Goal: Task Accomplishment & Management: Manage account settings

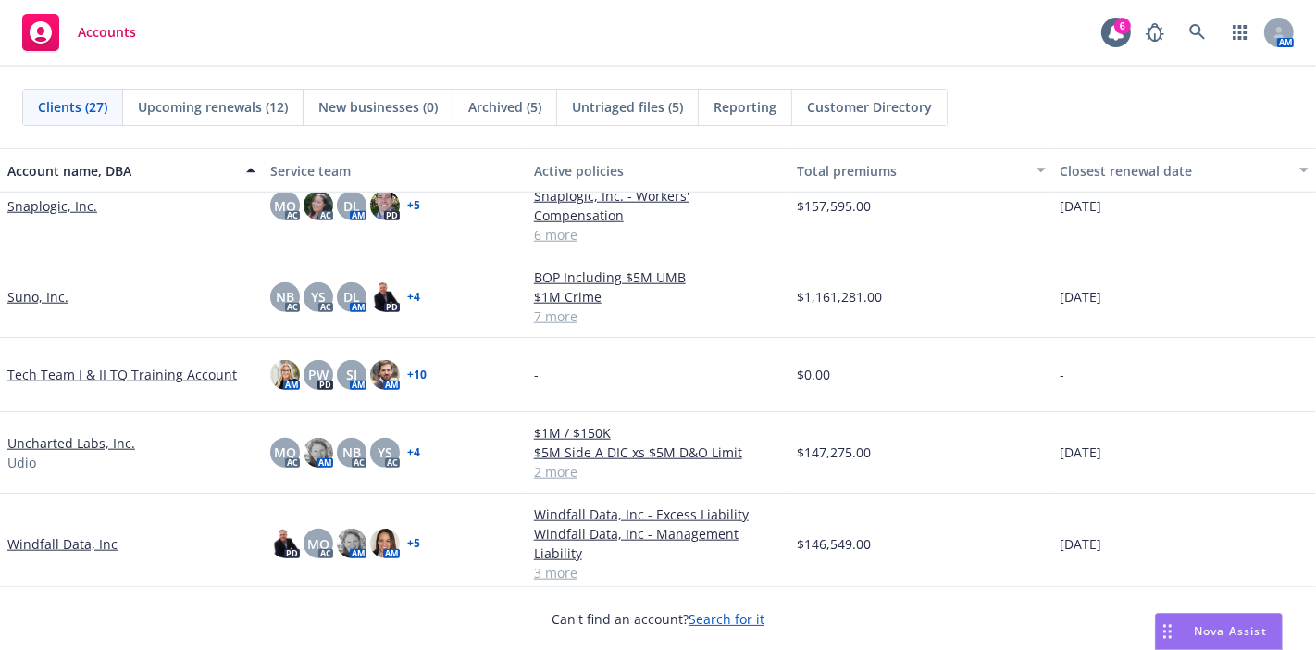
scroll to position [1660, 0]
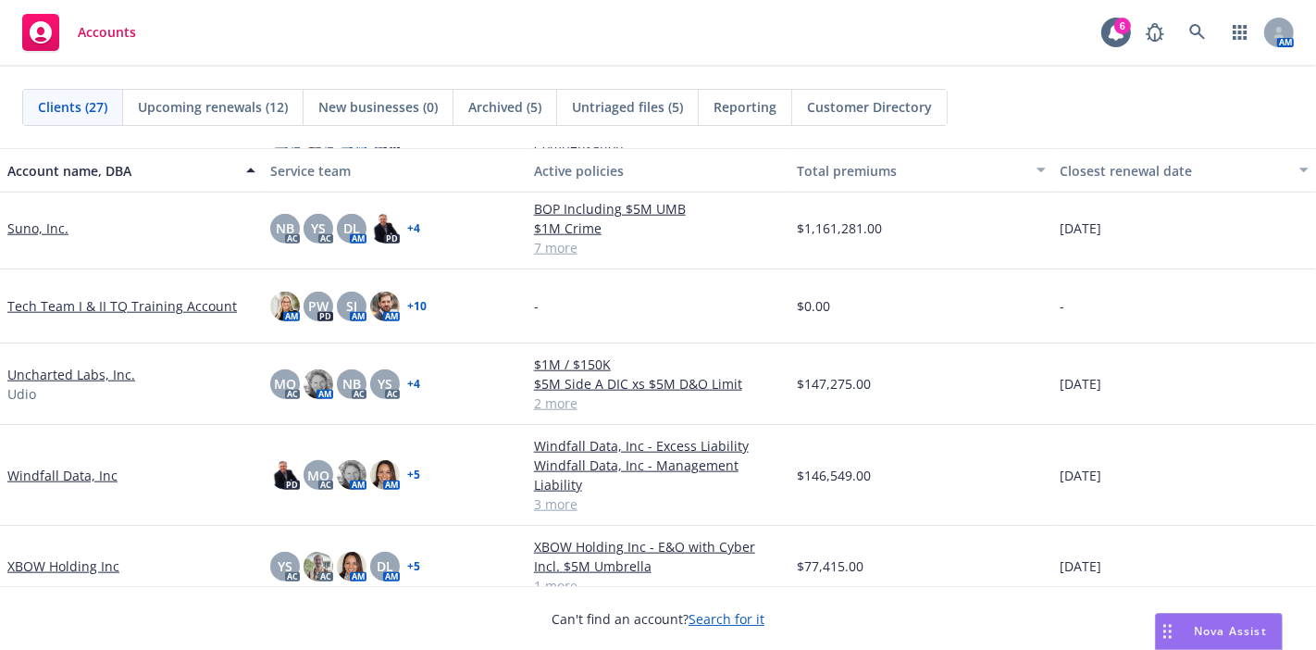
click at [51, 465] on link "Windfall Data, Inc" at bounding box center [62, 474] width 110 height 19
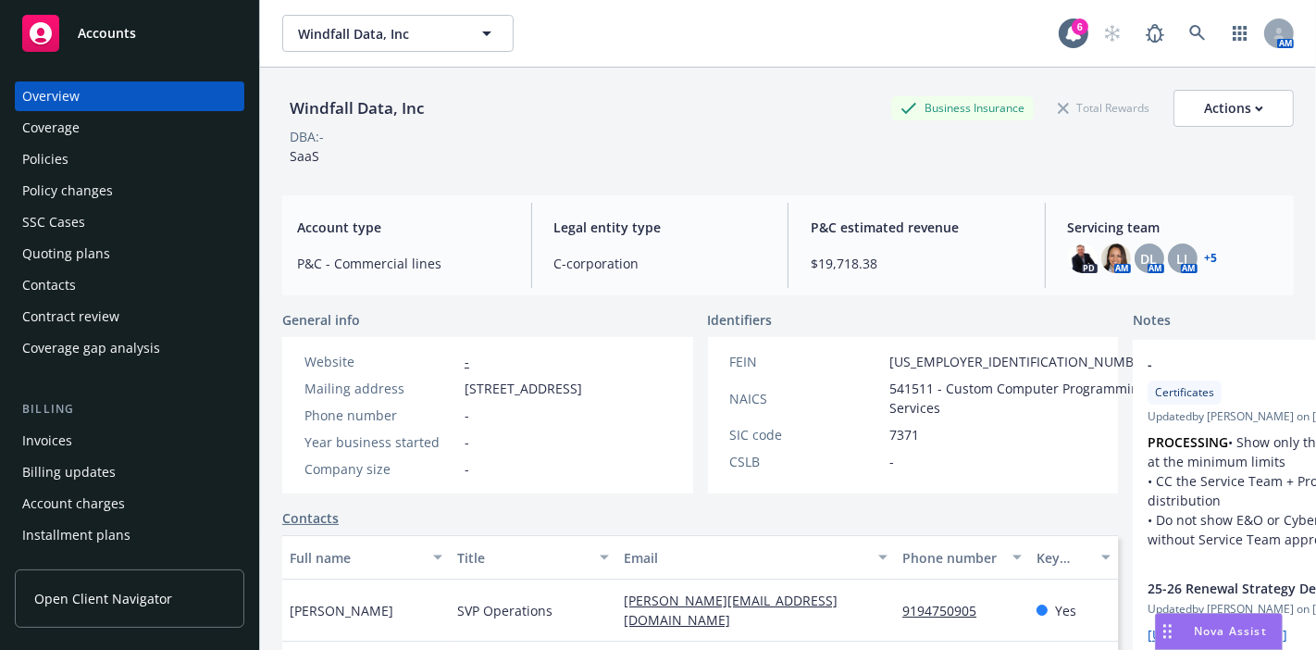
click at [472, 155] on div "Windfall Data, Inc Business Insurance Total Rewards Actions DBA: - SaaS" at bounding box center [787, 128] width 1011 height 76
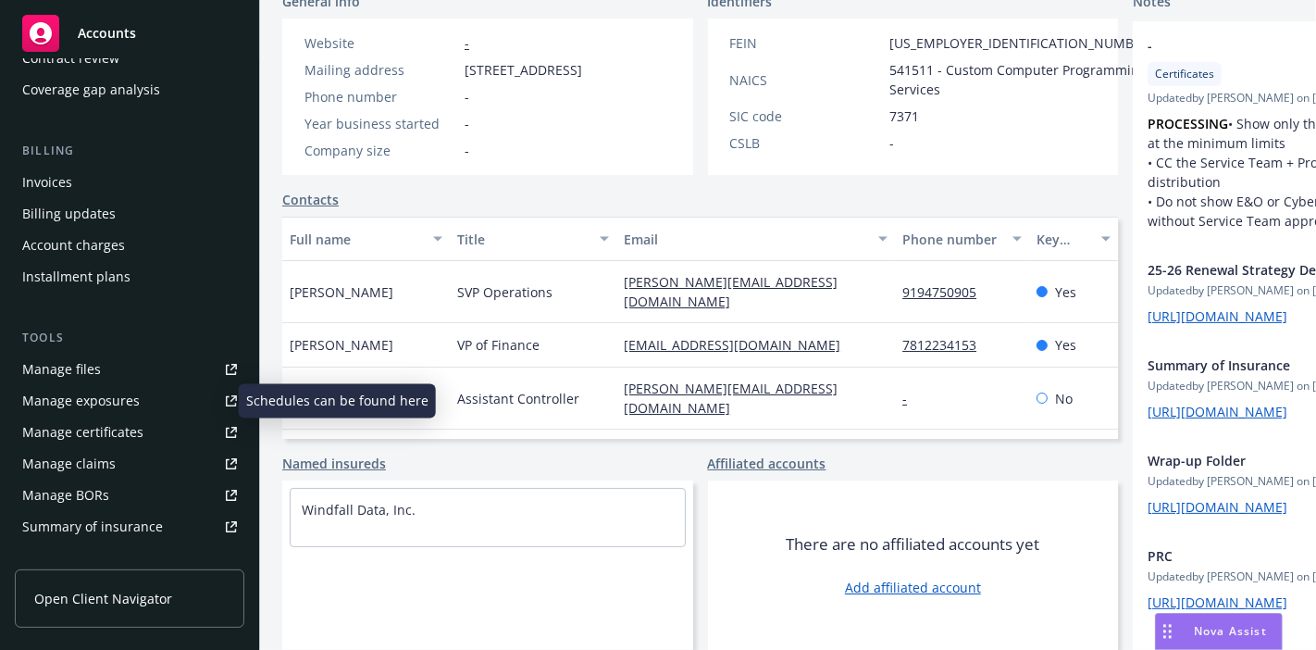
scroll to position [256, 0]
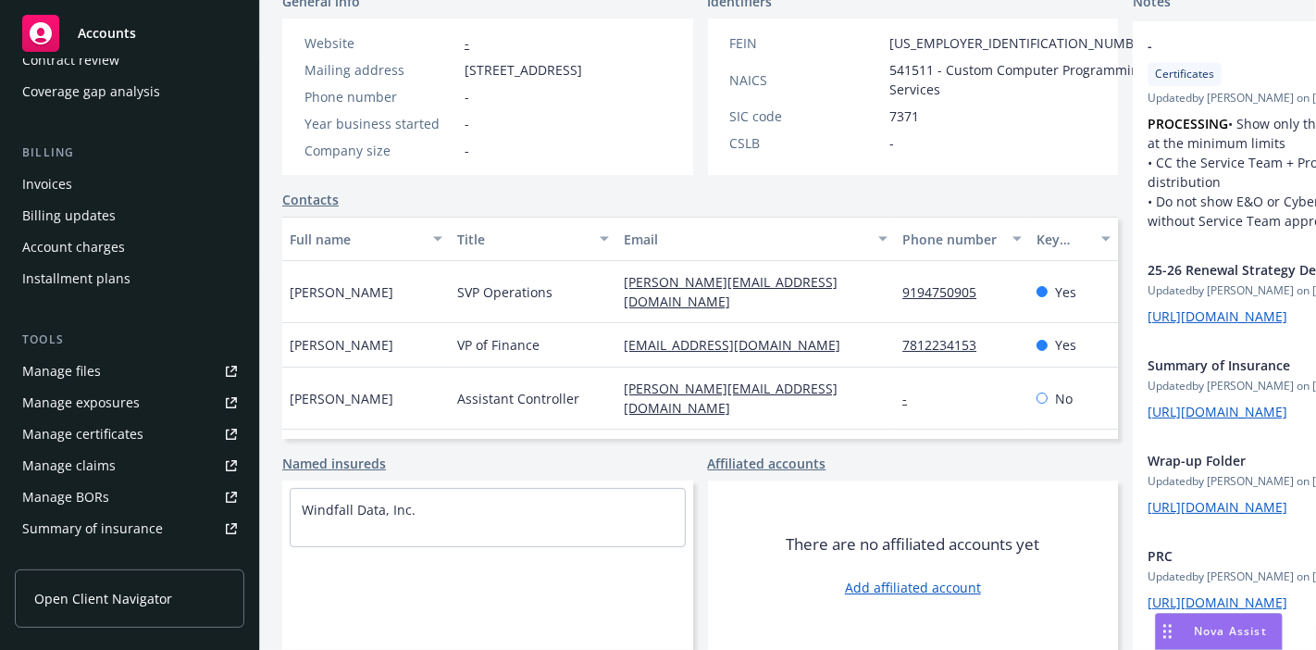
click at [79, 377] on div "Manage files" at bounding box center [61, 371] width 79 height 30
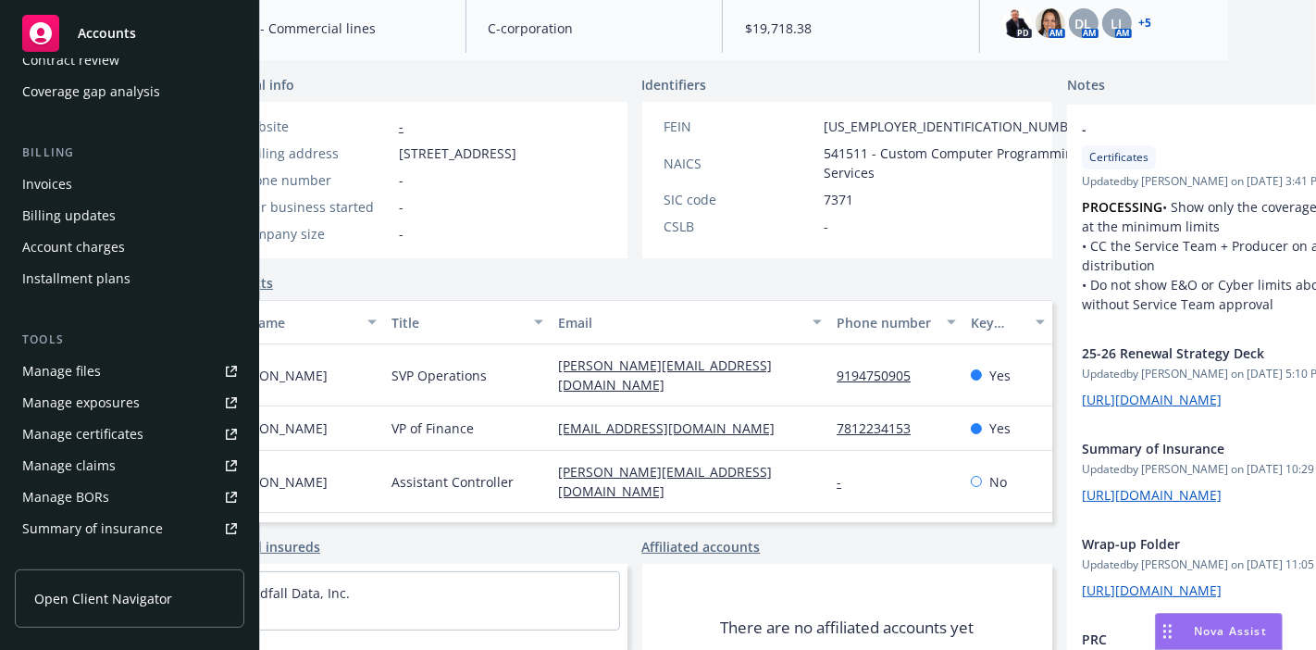
scroll to position [0, 0]
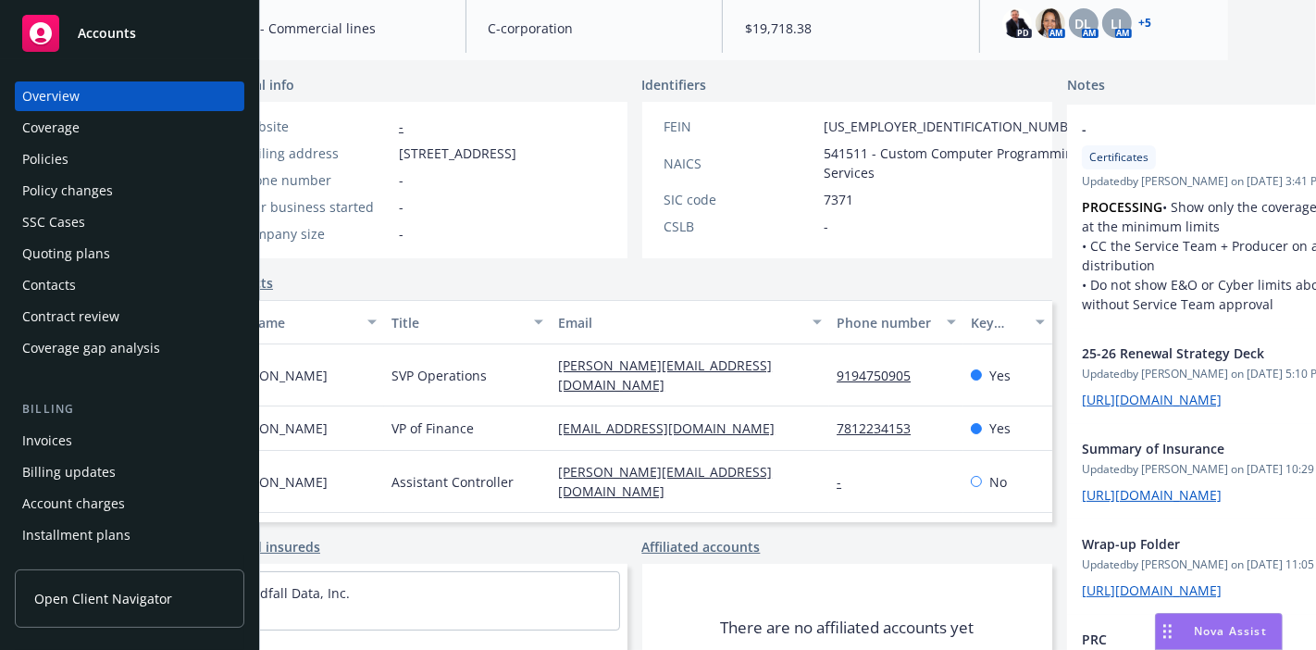
click at [56, 257] on div "Quoting plans" at bounding box center [66, 254] width 88 height 30
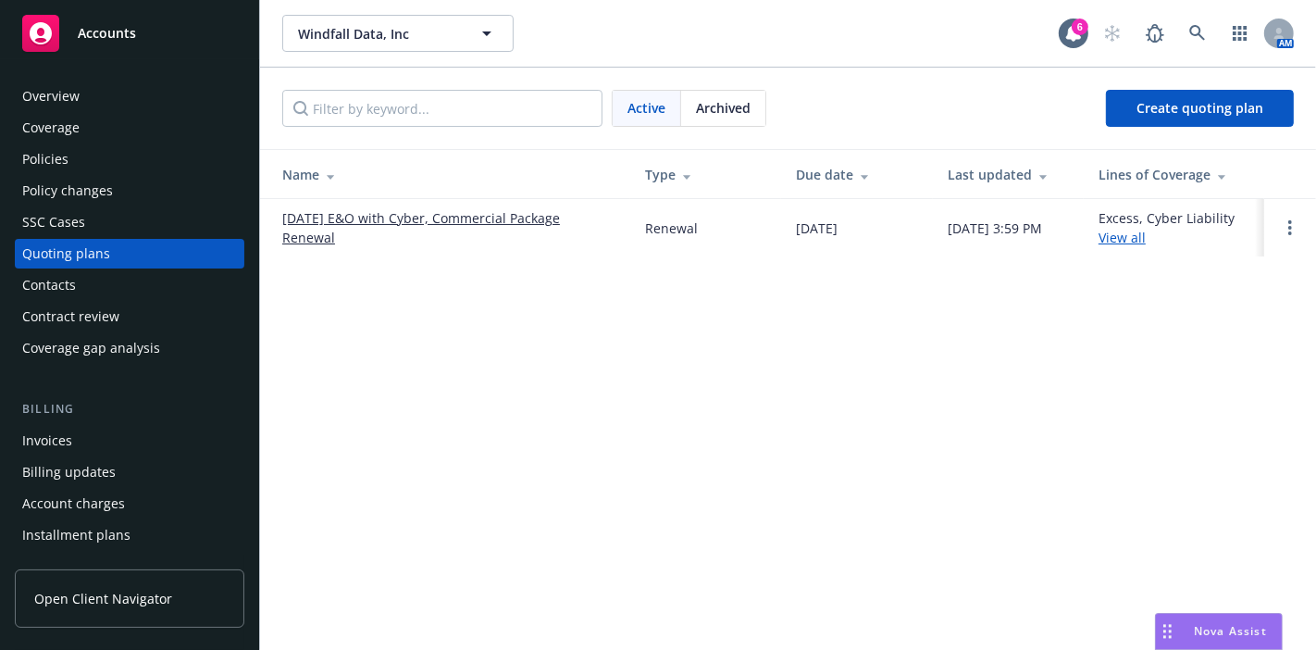
click at [517, 210] on link "[DATE] E&O with Cyber, Commercial Package Renewal" at bounding box center [448, 227] width 333 height 39
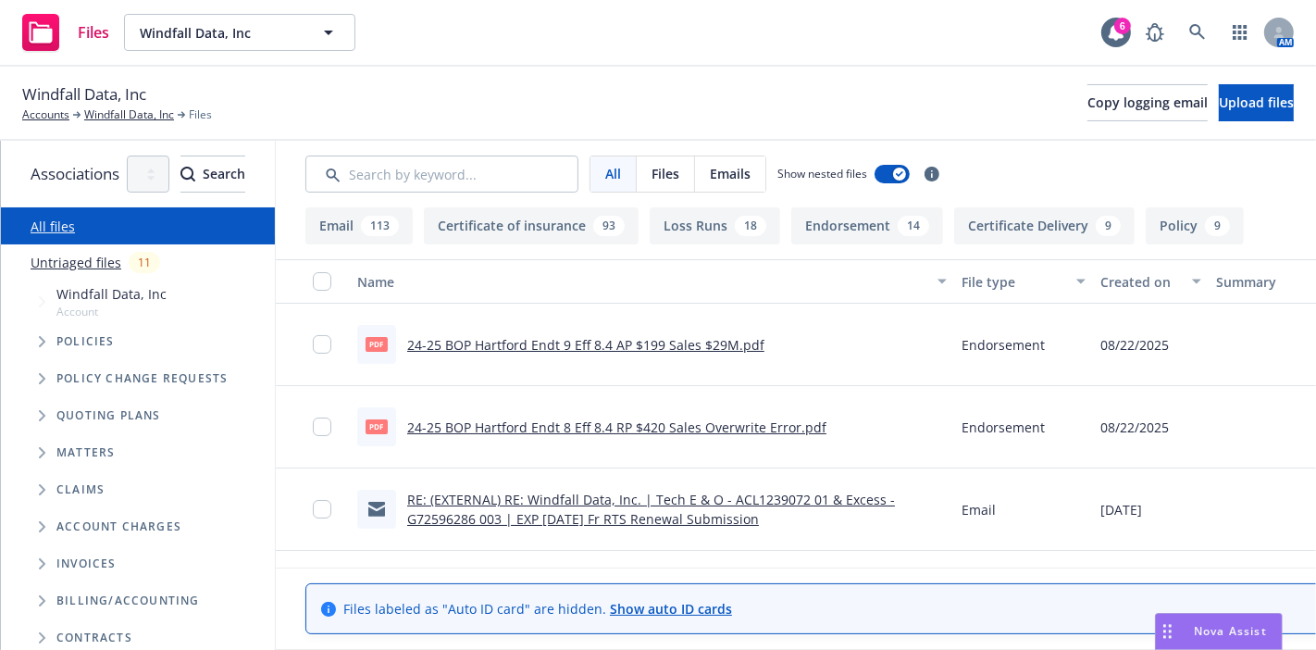
click at [1232, 233] on button "Policy 9" at bounding box center [1195, 225] width 98 height 37
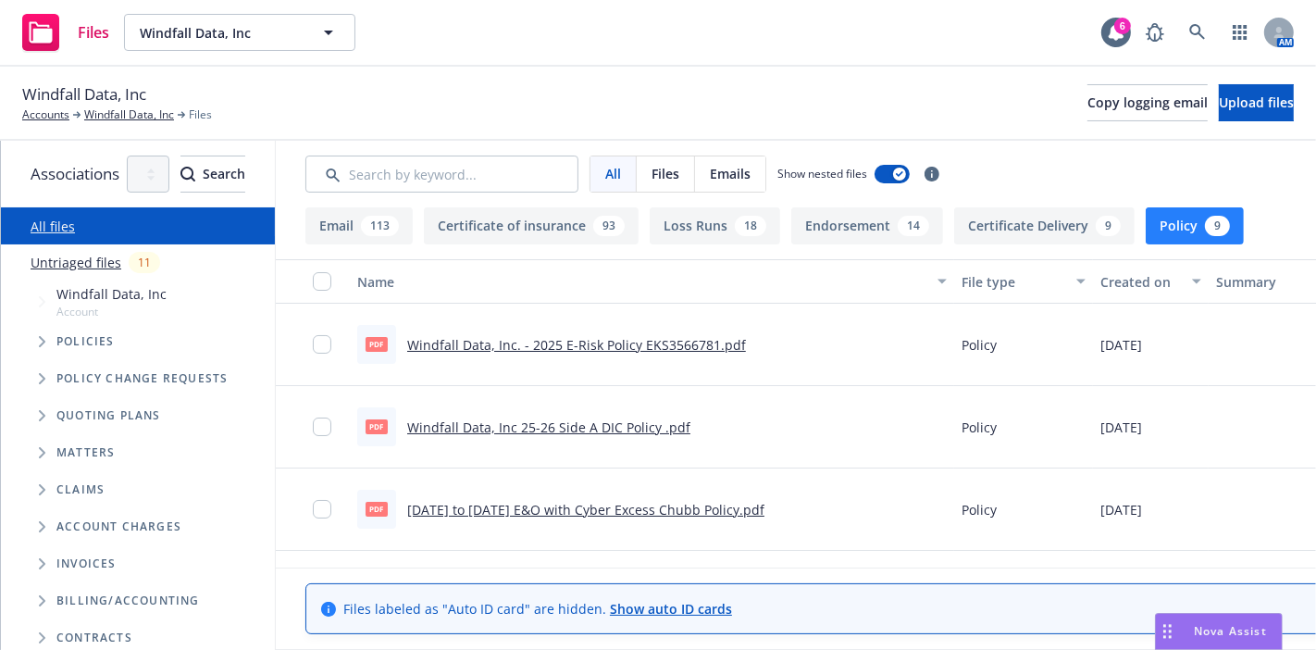
click at [1232, 233] on button "Policy 9" at bounding box center [1195, 225] width 98 height 37
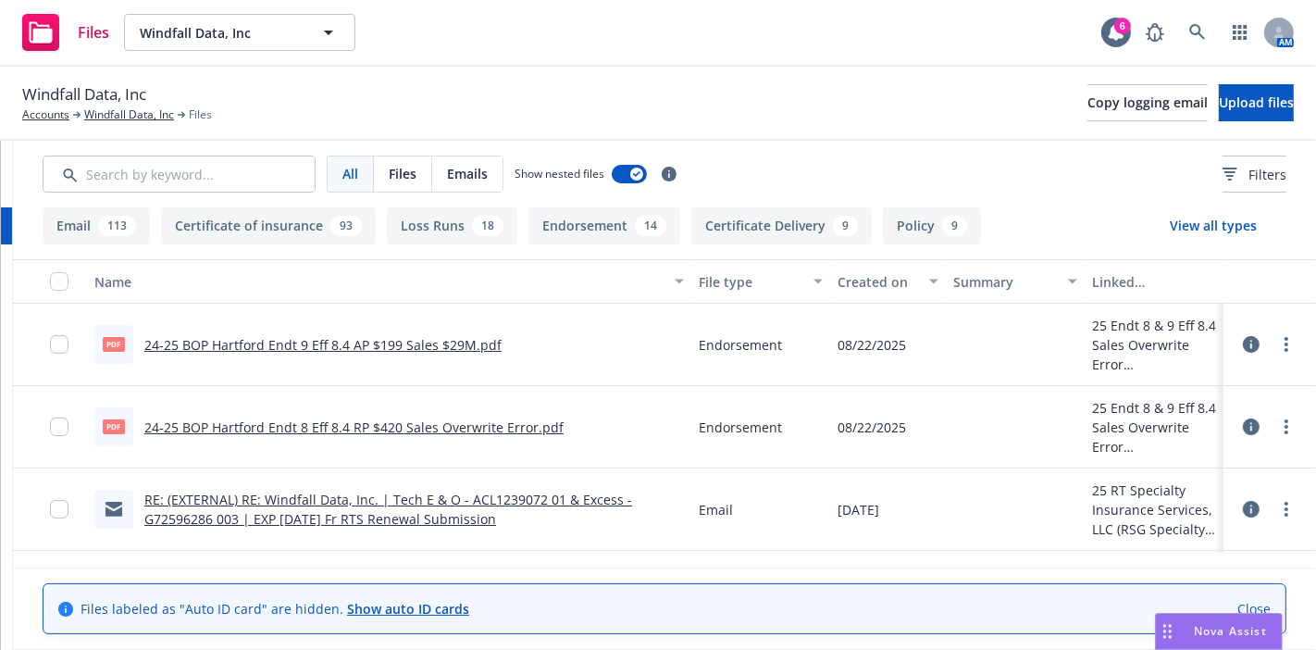
scroll to position [0, 355]
click at [1263, 599] on link "Close" at bounding box center [1253, 608] width 33 height 19
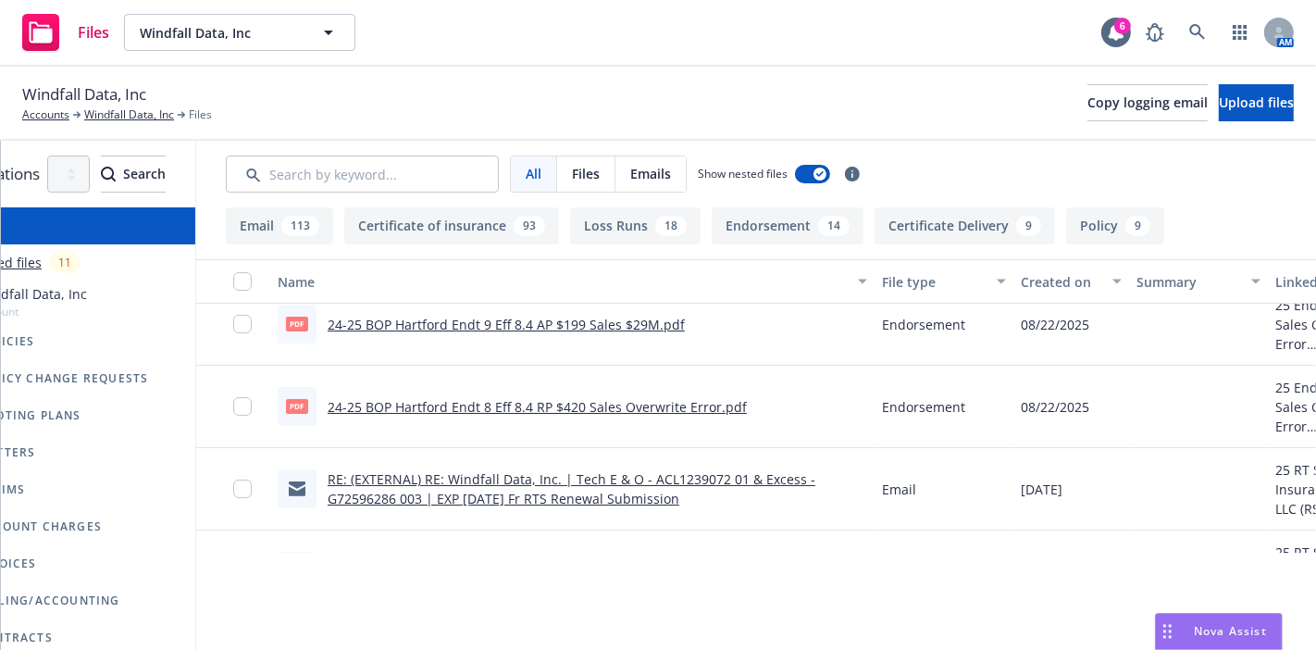
scroll to position [0, 0]
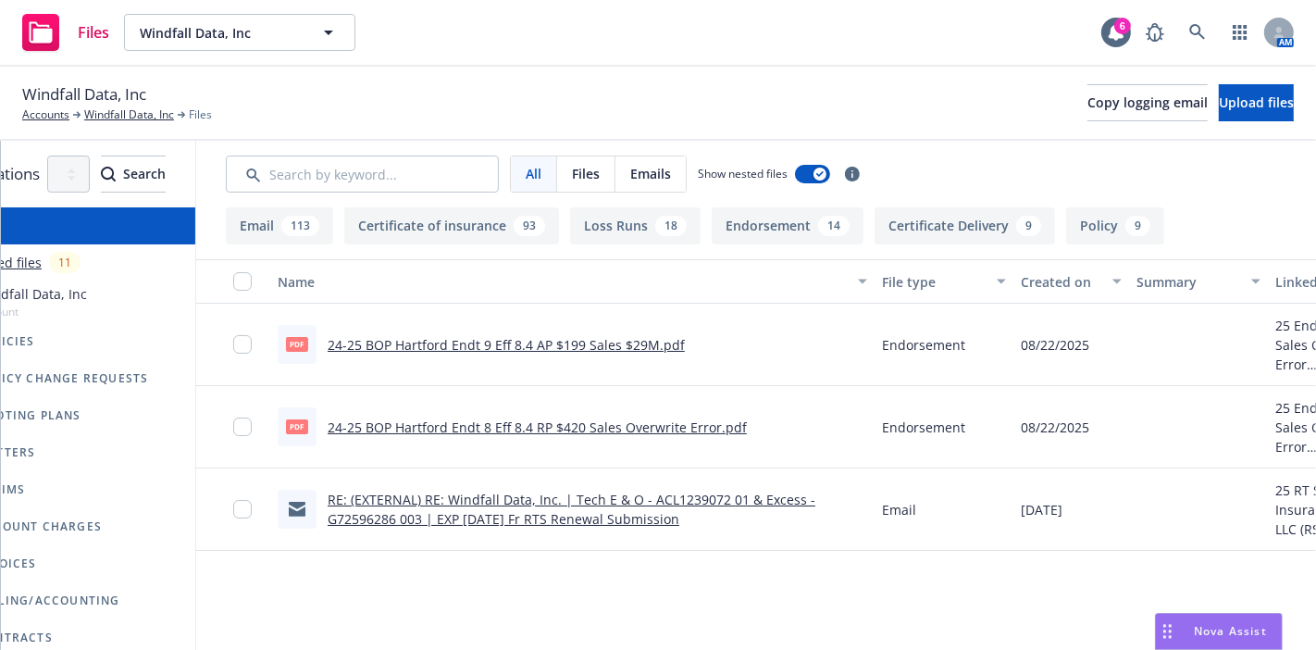
click at [1172, 194] on div "All Files Emails Show nested files Filters" at bounding box center [847, 174] width 1303 height 67
click at [1171, 201] on div "All Files Emails Show nested files Filters" at bounding box center [847, 174] width 1303 height 67
click at [1164, 231] on button "Policy 9" at bounding box center [1115, 225] width 98 height 37
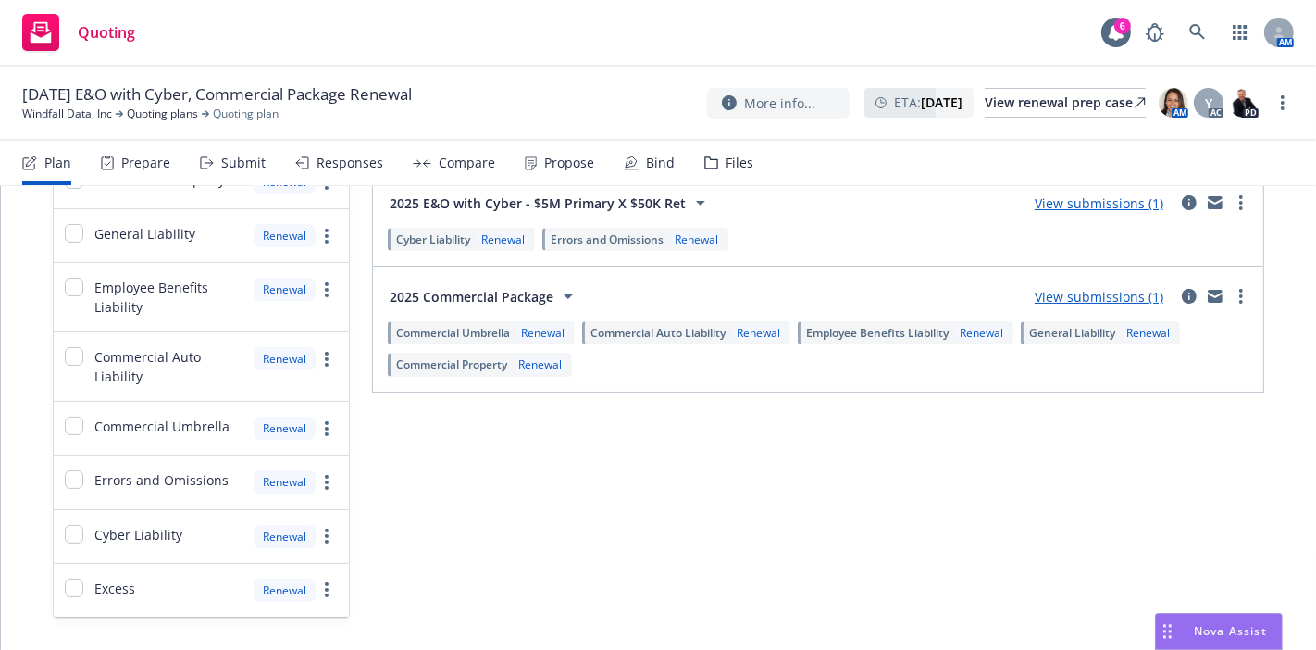
scroll to position [248, 0]
click at [1073, 298] on link "View submissions (1)" at bounding box center [1099, 295] width 129 height 18
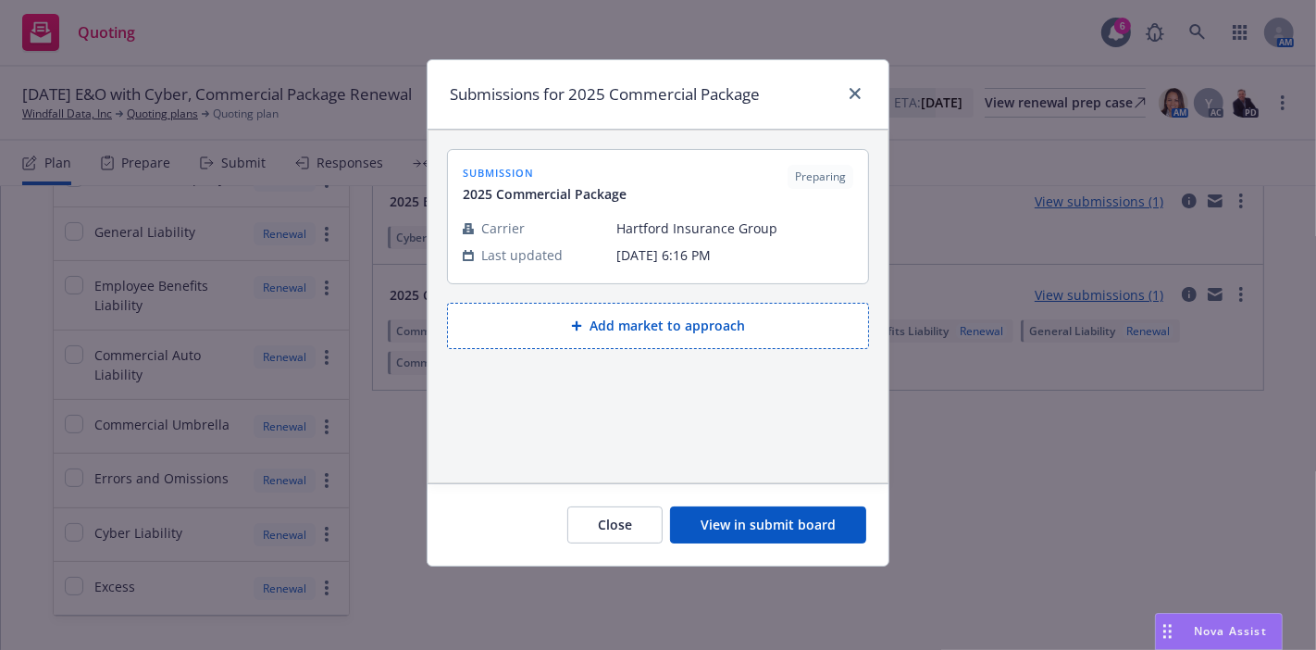
click at [766, 511] on button "View in submit board" at bounding box center [768, 524] width 196 height 37
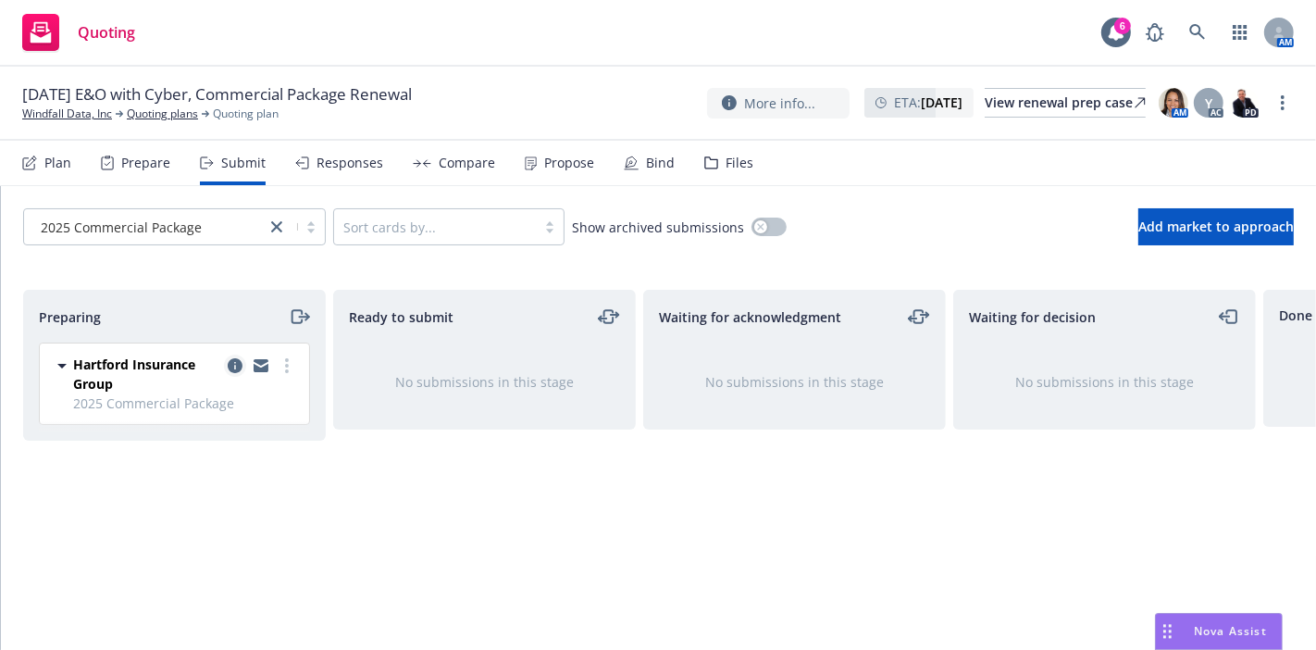
click at [234, 364] on icon "copy logging email" at bounding box center [235, 365] width 15 height 15
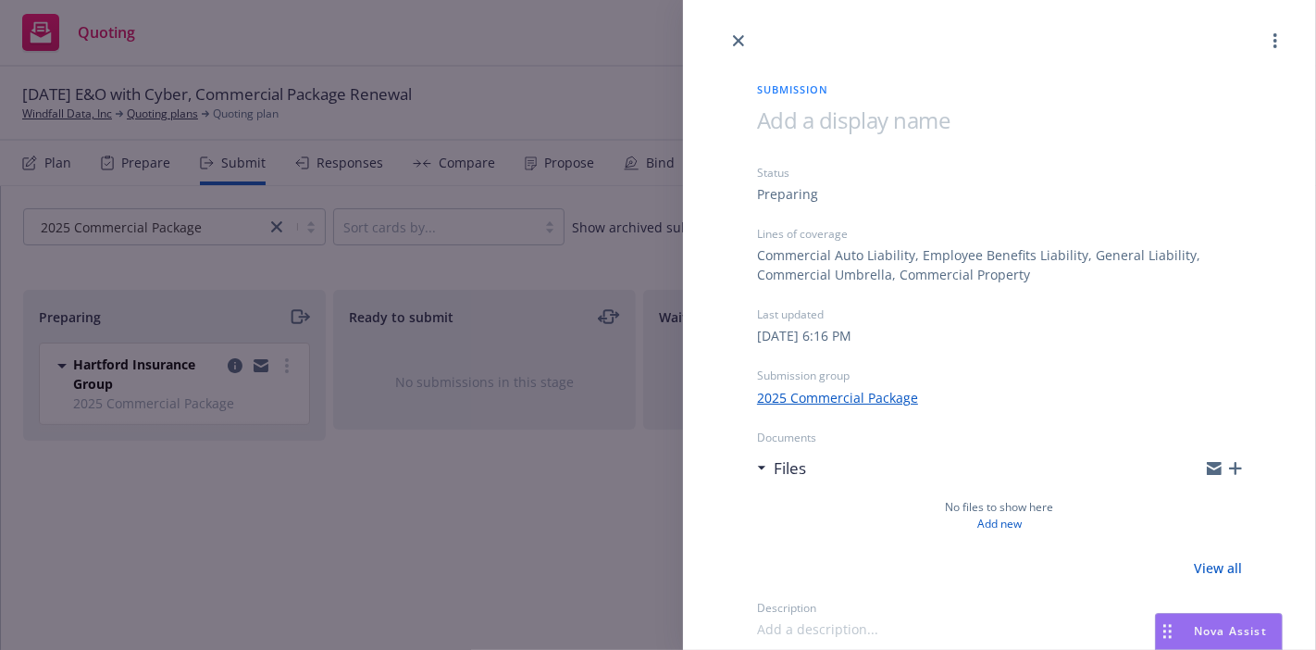
click at [534, 474] on div "Submission Status Preparing Lines of coverage Commercial Auto Liability, Employ…" at bounding box center [658, 325] width 1316 height 650
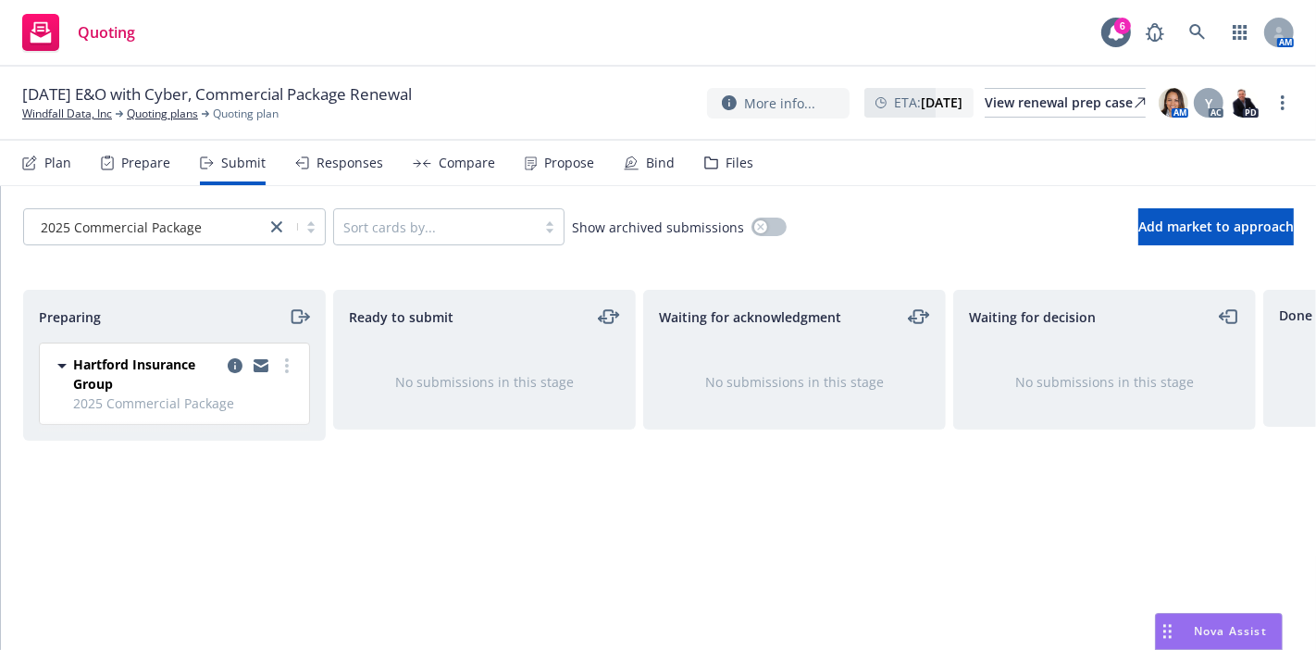
click at [276, 355] on div at bounding box center [261, 373] width 74 height 39
click at [282, 371] on link "more" at bounding box center [287, 365] width 22 height 22
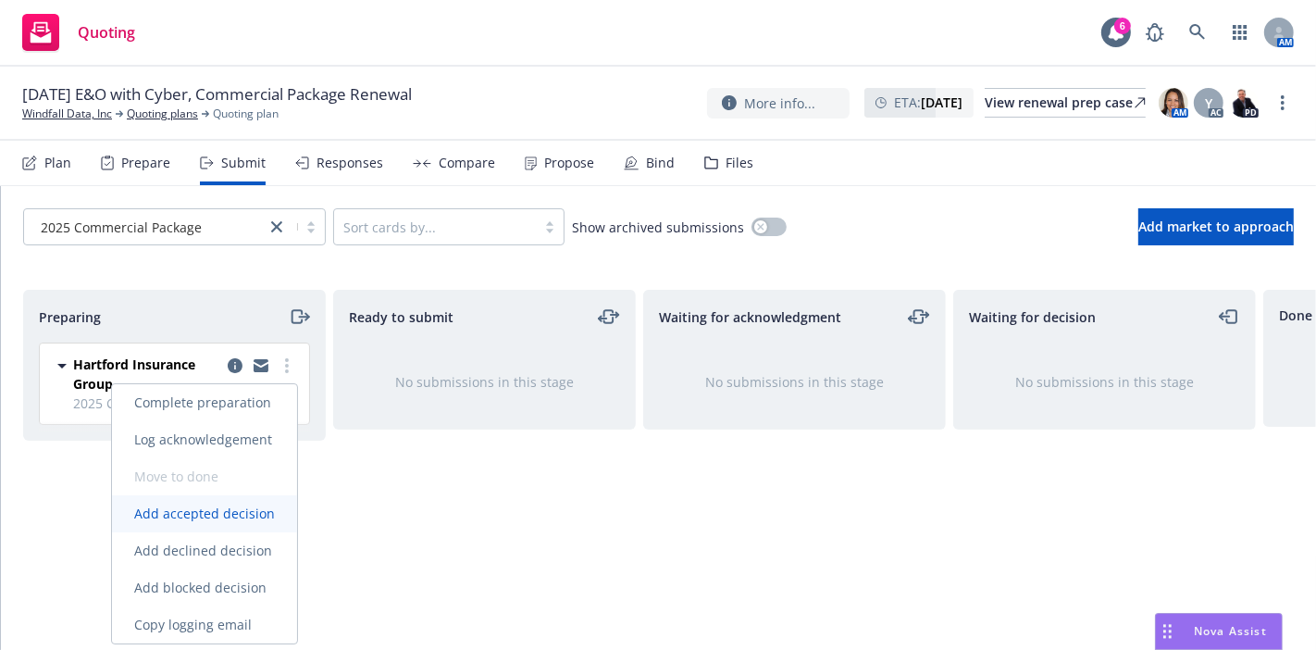
click at [221, 509] on span "Add accepted decision" at bounding box center [204, 513] width 185 height 18
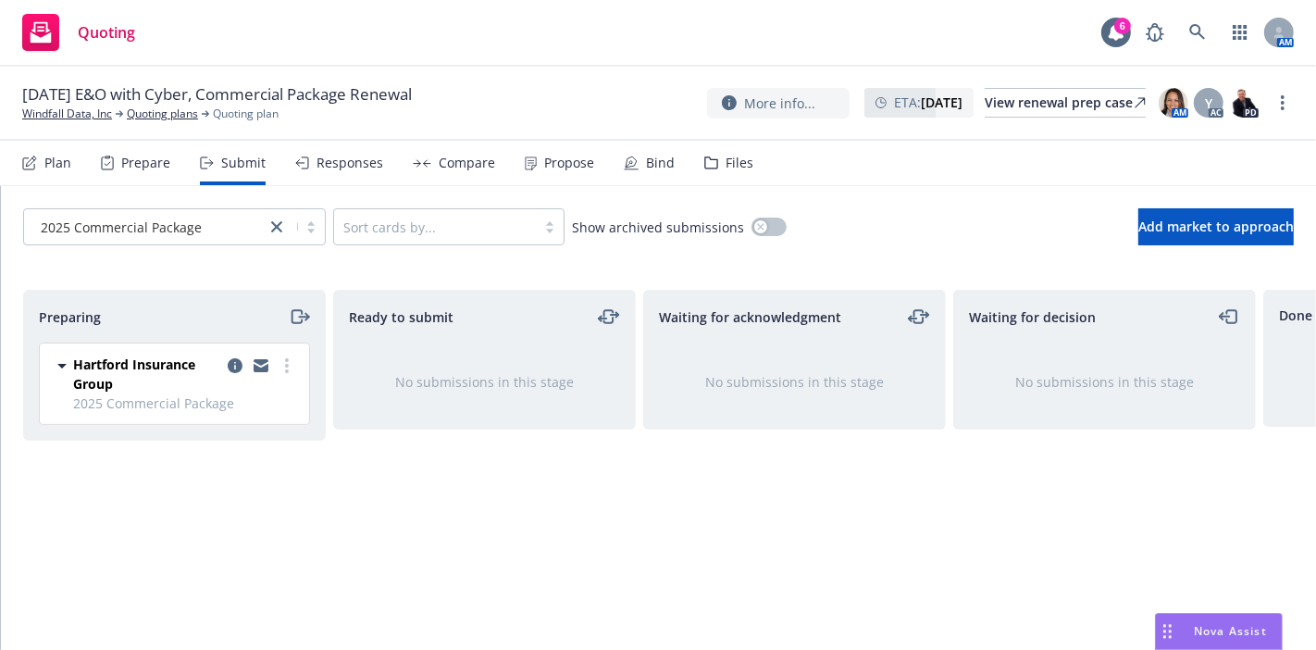
select select "12"
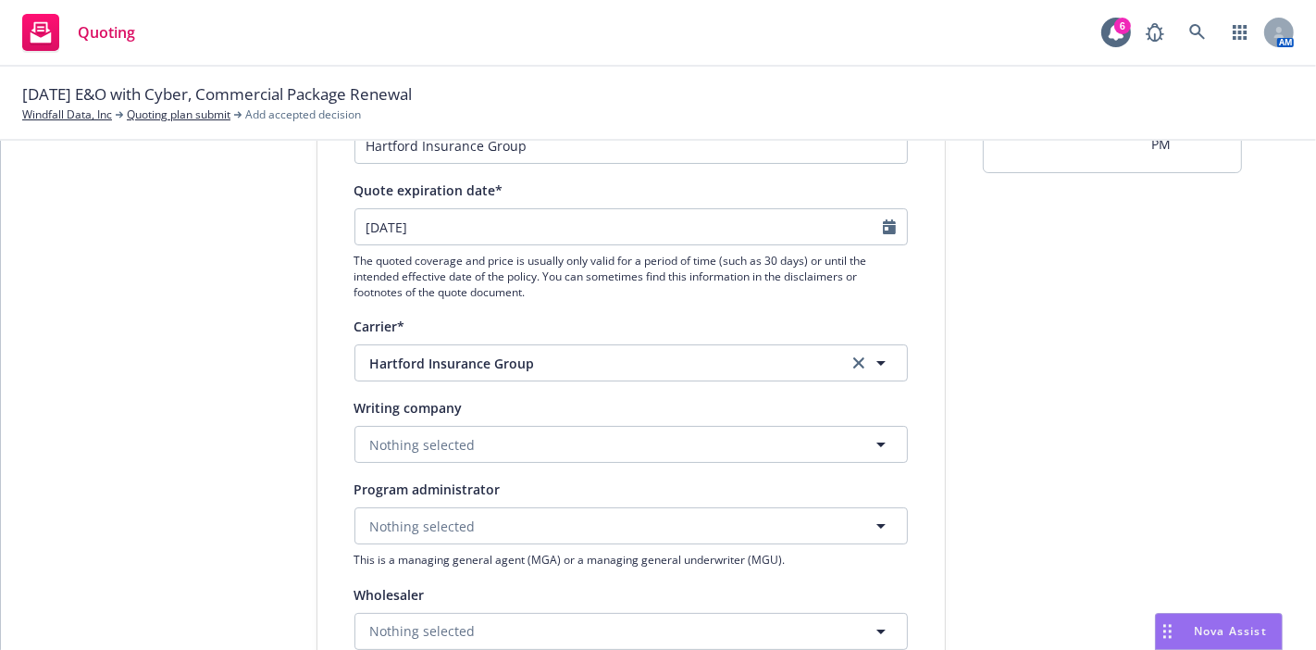
scroll to position [180, 0]
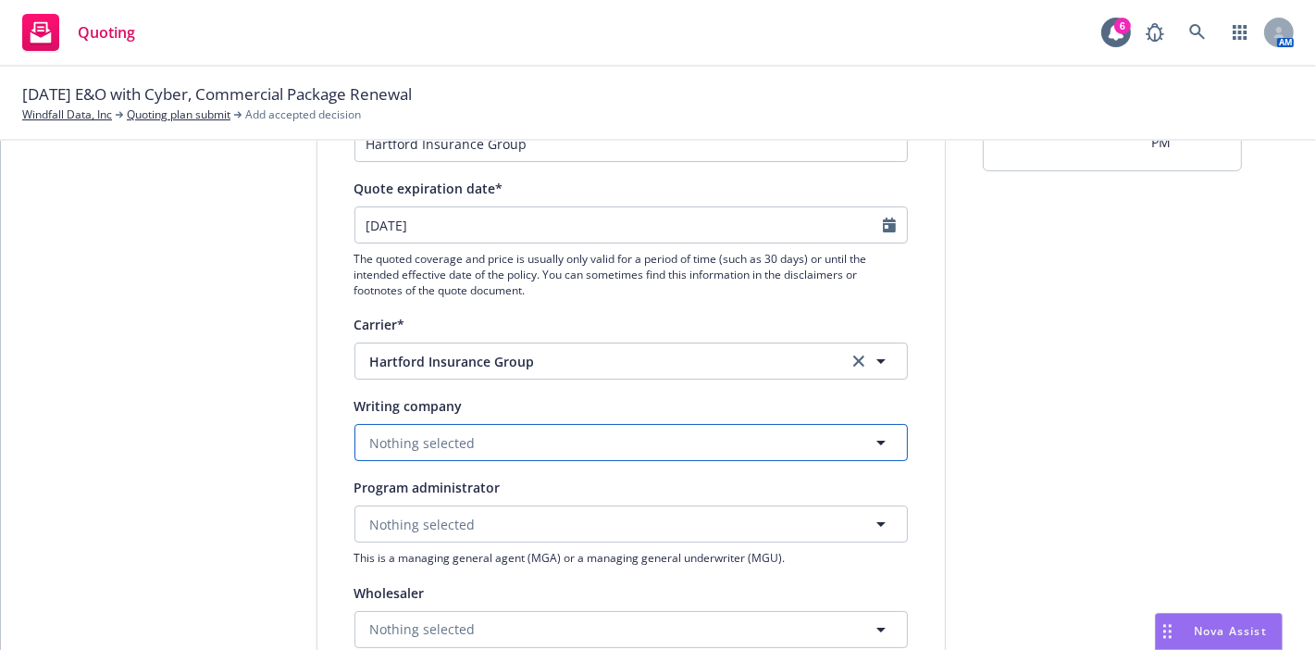
click at [479, 441] on button "Nothing selected" at bounding box center [630, 442] width 553 height 37
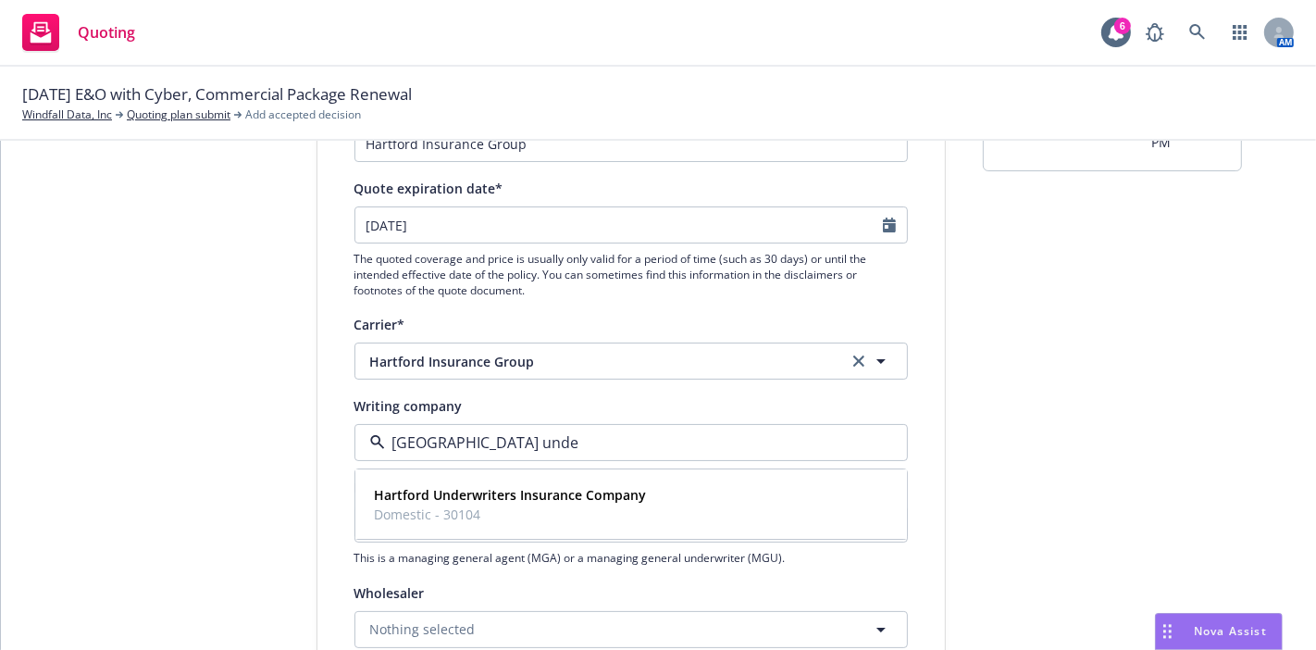
type input "hartford under"
click at [478, 501] on strong "Hartford Underwriters Insurance Company" at bounding box center [511, 496] width 272 height 18
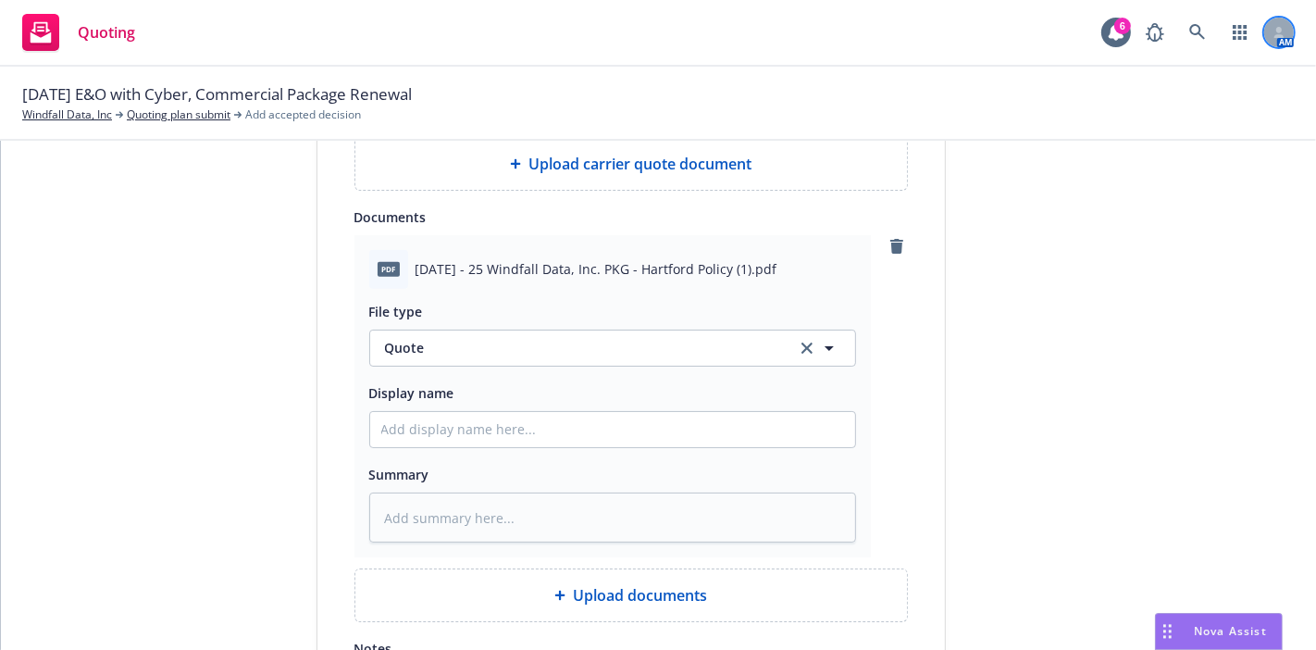
scroll to position [901, 0]
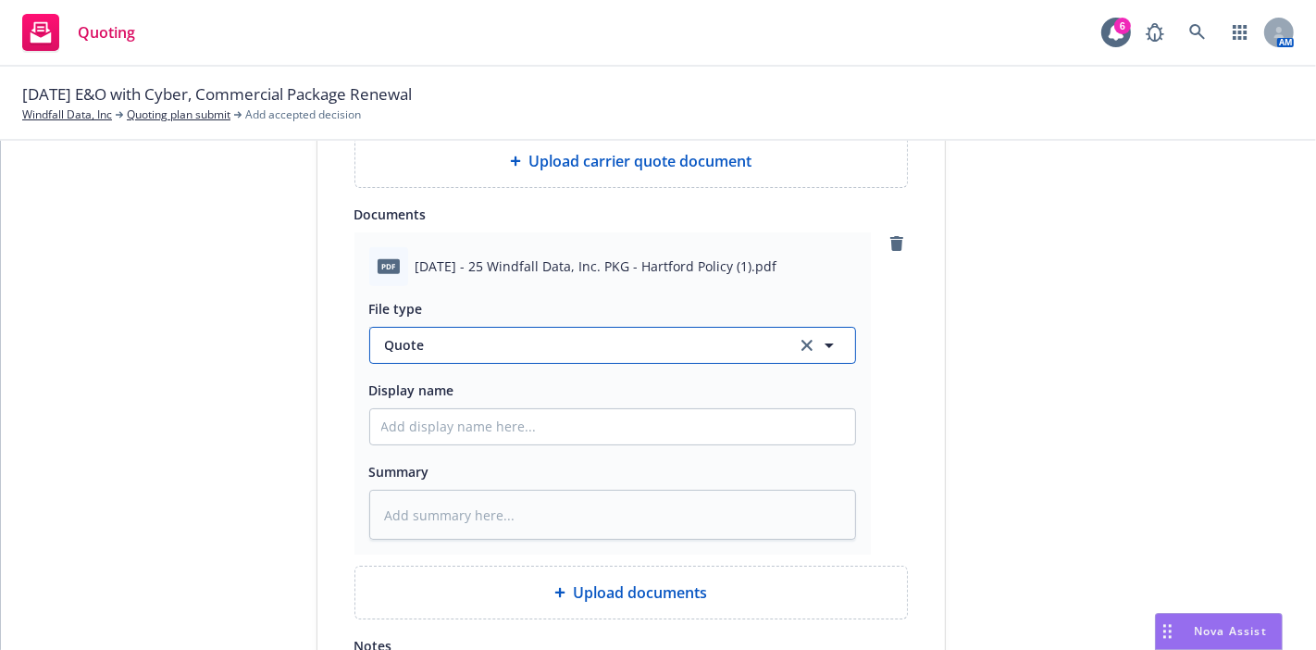
click at [626, 341] on span "Quote" at bounding box center [580, 344] width 390 height 19
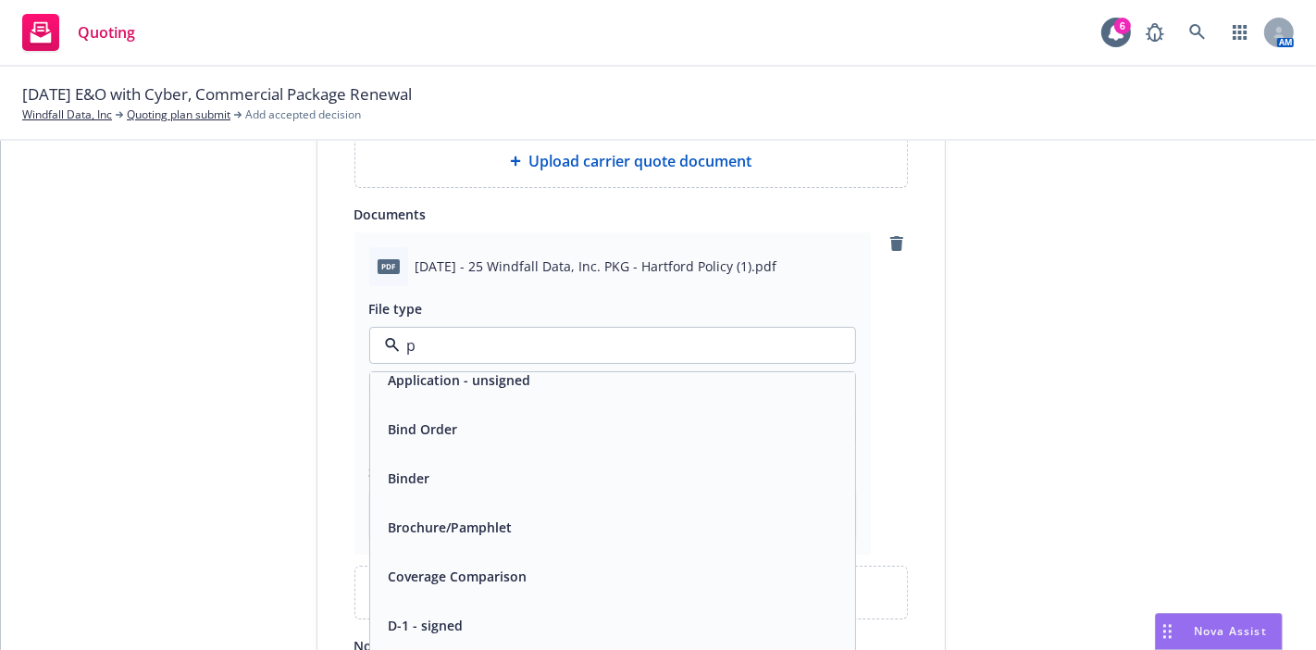
scroll to position [0, 0]
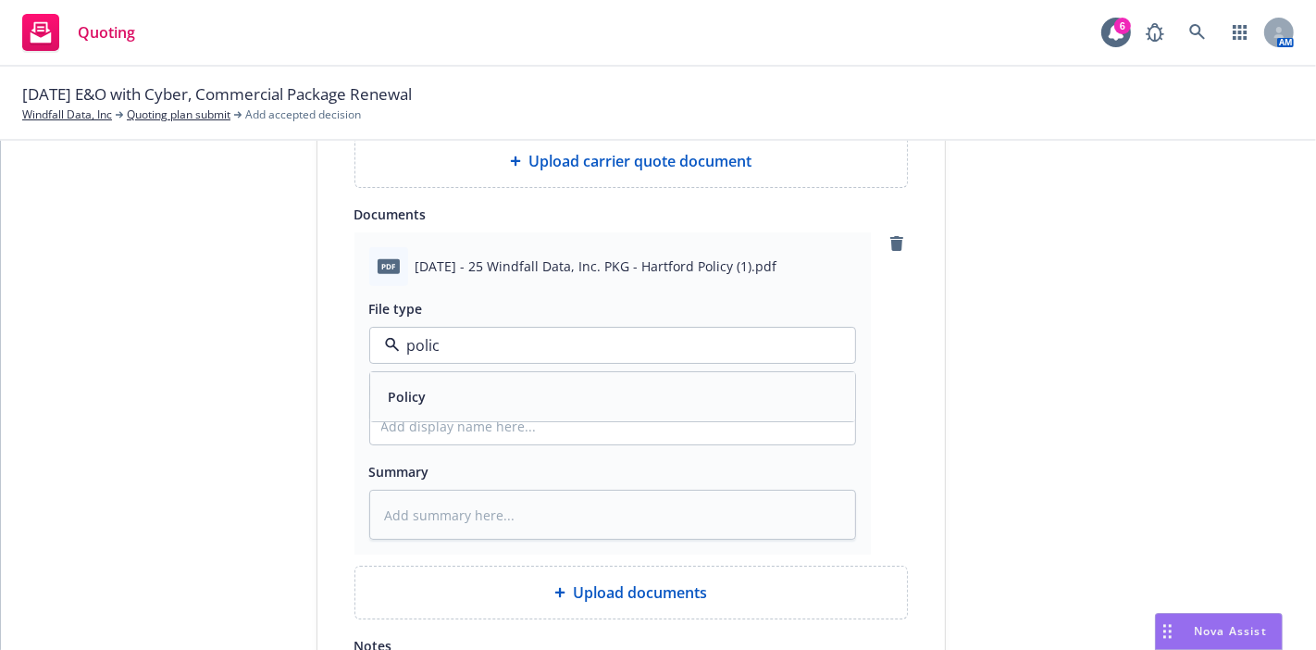
type input "policy"
click at [539, 400] on div "Policy" at bounding box center [612, 396] width 463 height 27
click at [518, 430] on input "Display name" at bounding box center [612, 426] width 485 height 35
type textarea "x"
